Goal: Complete application form: Complete application form

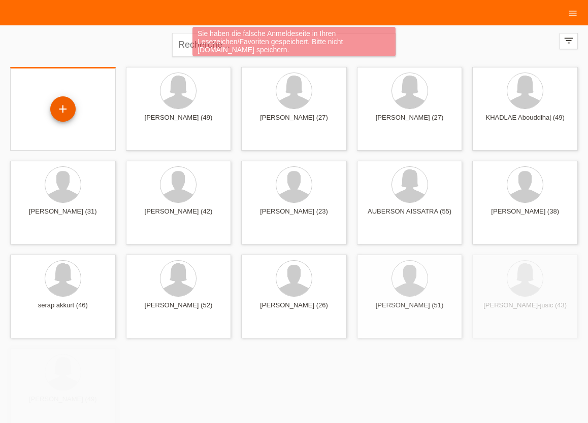
click at [66, 113] on div "+" at bounding box center [62, 108] width 25 height 25
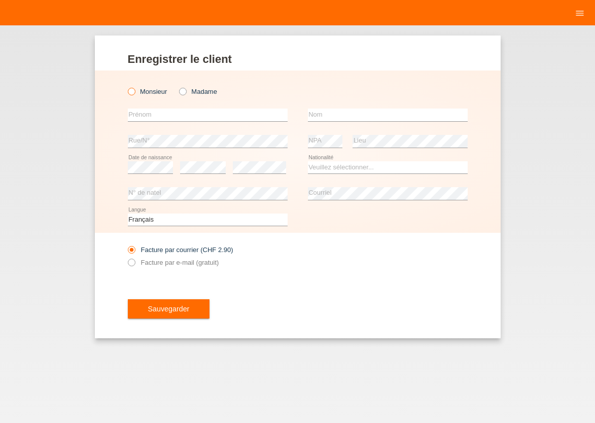
click at [126, 86] on icon at bounding box center [126, 86] width 0 height 0
click at [132, 93] on input "Monsieur" at bounding box center [131, 91] width 7 height 7
radio input "true"
click at [145, 120] on input "text" at bounding box center [208, 115] width 160 height 13
drag, startPoint x: 192, startPoint y: 110, endPoint x: 56, endPoint y: 104, distance: 136.1
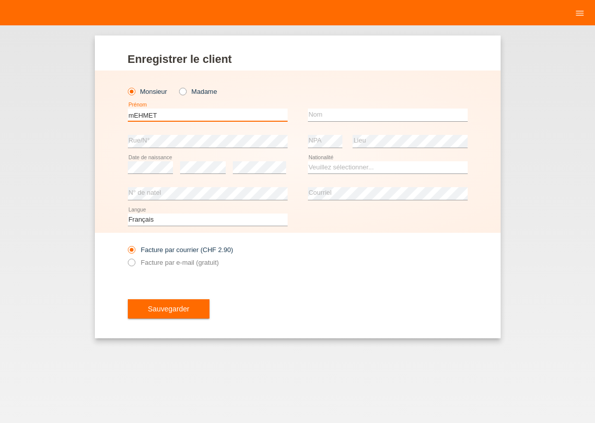
click at [128, 109] on input "mEHMET" at bounding box center [208, 115] width 160 height 13
type input "[PERSON_NAME]"
type input "MAHMUTI"
click at [282, 353] on div "Enregistrer le client Enregistrer le client Enregistrer le client Monsieur Mada…" at bounding box center [297, 224] width 595 height 398
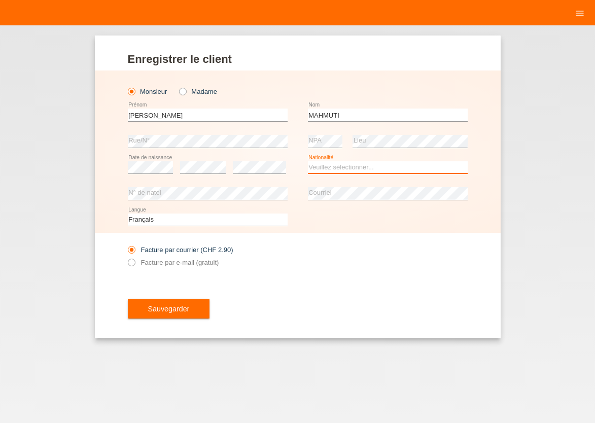
click at [308, 161] on select "Veuillez sélectionner... [GEOGRAPHIC_DATA] [GEOGRAPHIC_DATA] [GEOGRAPHIC_DATA] …" at bounding box center [388, 167] width 160 height 12
select select "XK"
click at [0, 0] on option "[GEOGRAPHIC_DATA]" at bounding box center [0, 0] width 0 height 0
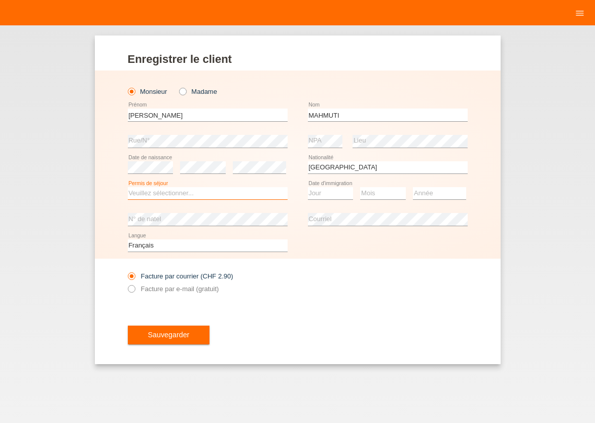
click at [128, 187] on select "Veuillez sélectionner... C B B - Statut de réfugié Autre" at bounding box center [208, 193] width 160 height 12
select select "B"
click at [0, 0] on option "B" at bounding box center [0, 0] width 0 height 0
click at [308, 187] on select "Jour 01 02 03 04 05 06 07 08 09 10 11" at bounding box center [331, 193] width 46 height 12
select select "03"
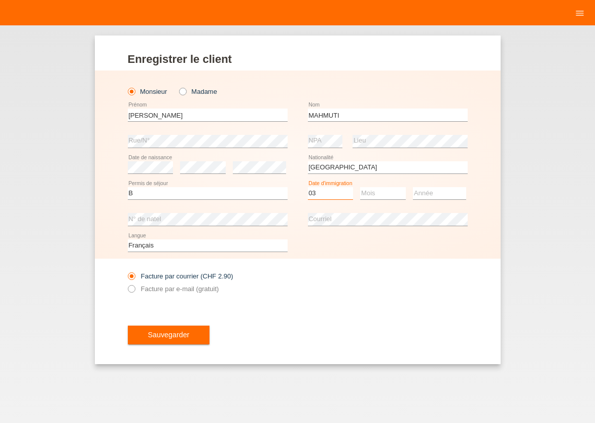
click at [0, 0] on option "03" at bounding box center [0, 0] width 0 height 0
select select "10"
select select "2022"
click at [126, 283] on icon at bounding box center [126, 283] width 0 height 0
click at [131, 289] on input "Facture par e-mail (gratuit)" at bounding box center [131, 291] width 7 height 13
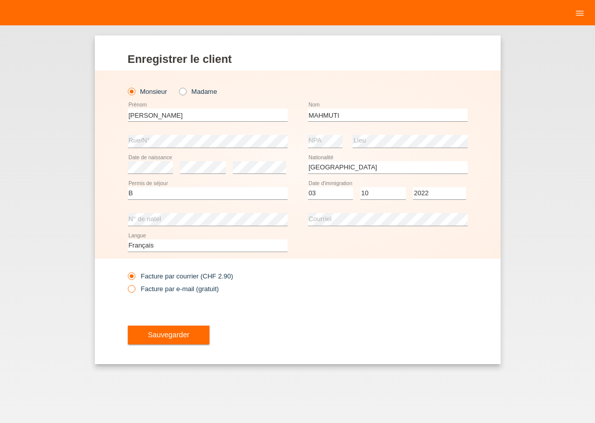
radio input "true"
click at [159, 335] on span "Sauvegarder" at bounding box center [169, 335] width 42 height 8
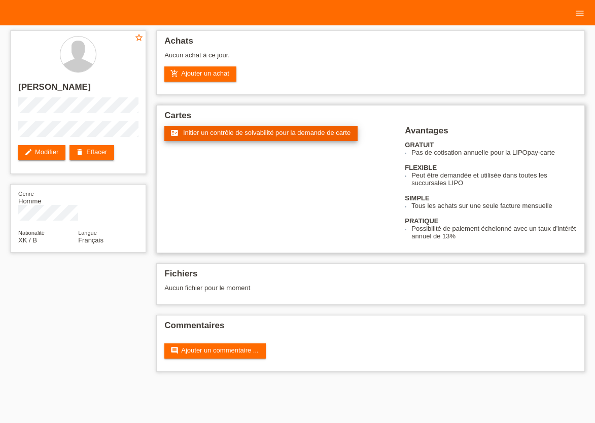
click at [244, 136] on span "Initier un contrôle de solvabilité pour la demande de carte" at bounding box center [266, 133] width 167 height 8
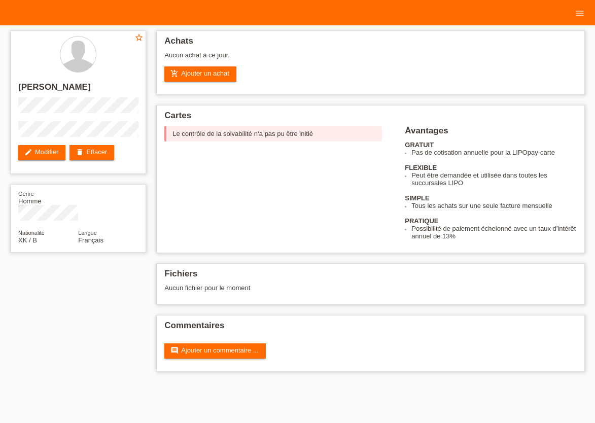
click at [222, 382] on html "Clients 16 Achats Demandes de cartes Courriel Support close" at bounding box center [297, 191] width 595 height 382
click at [65, 134] on div "star_border MEHMET MAHMUTI edit Modifier delete Effacer" at bounding box center [78, 102] width 136 height 144
